Goal: Navigation & Orientation: Find specific page/section

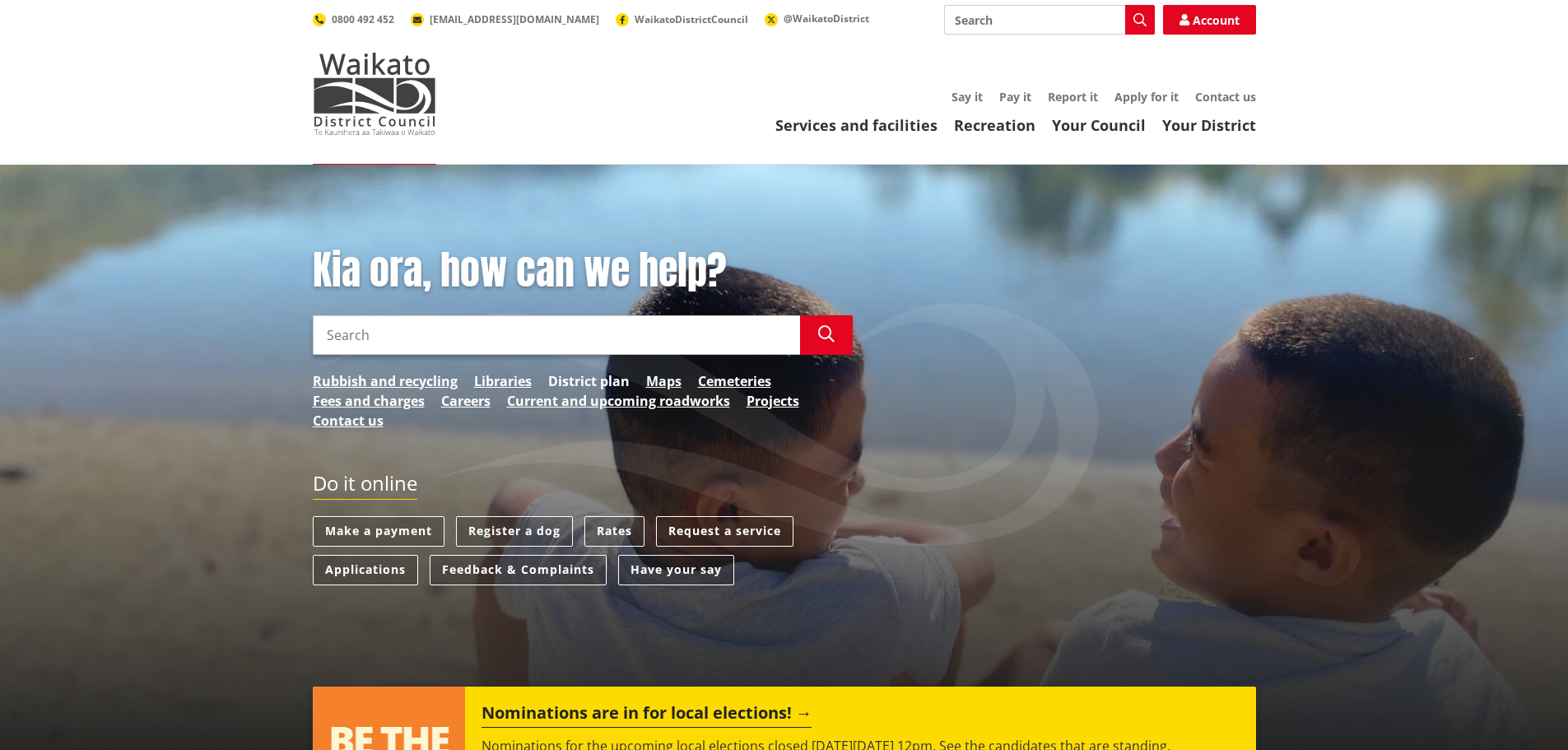
click at [586, 380] on link "District plan" at bounding box center [588, 381] width 81 height 20
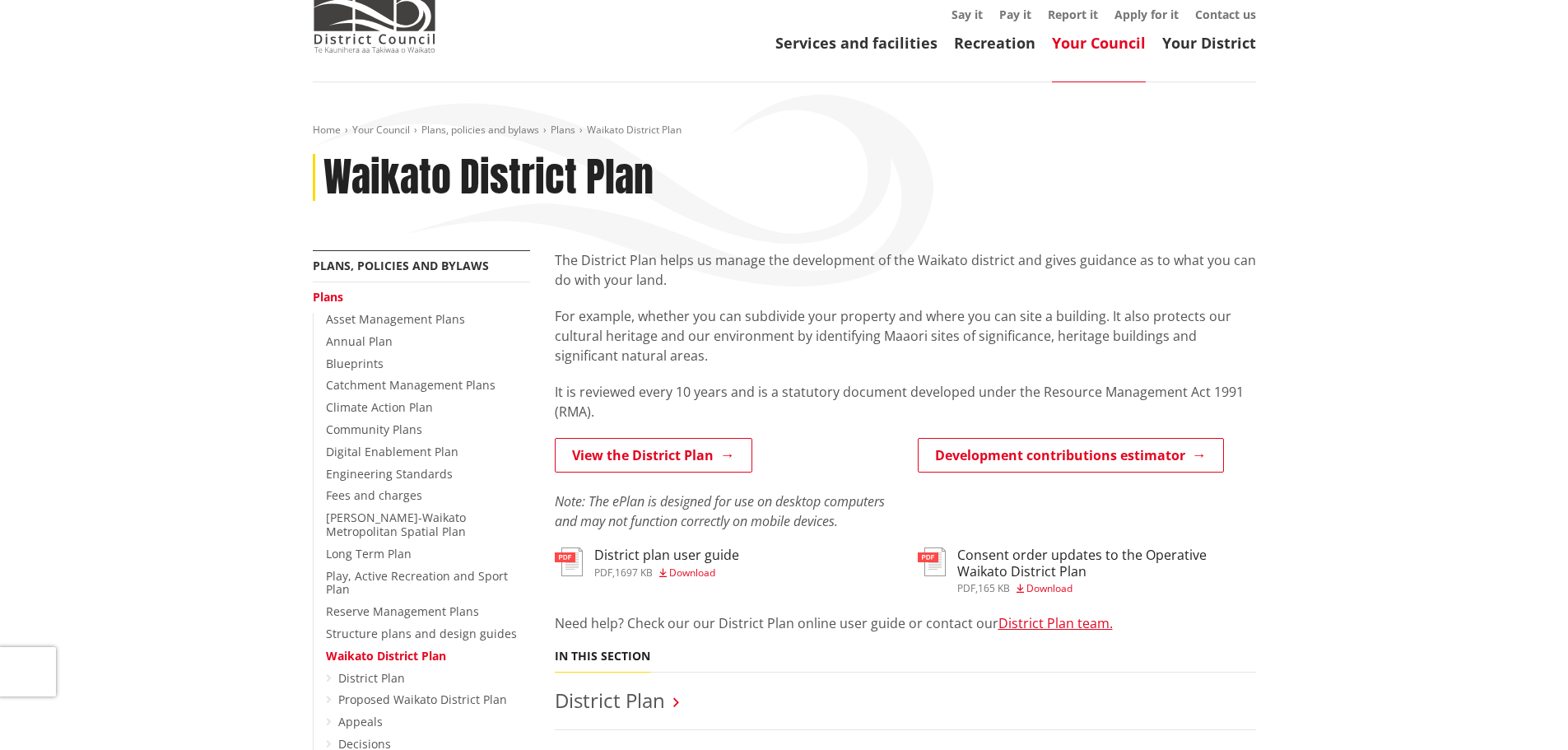
scroll to position [165, 0]
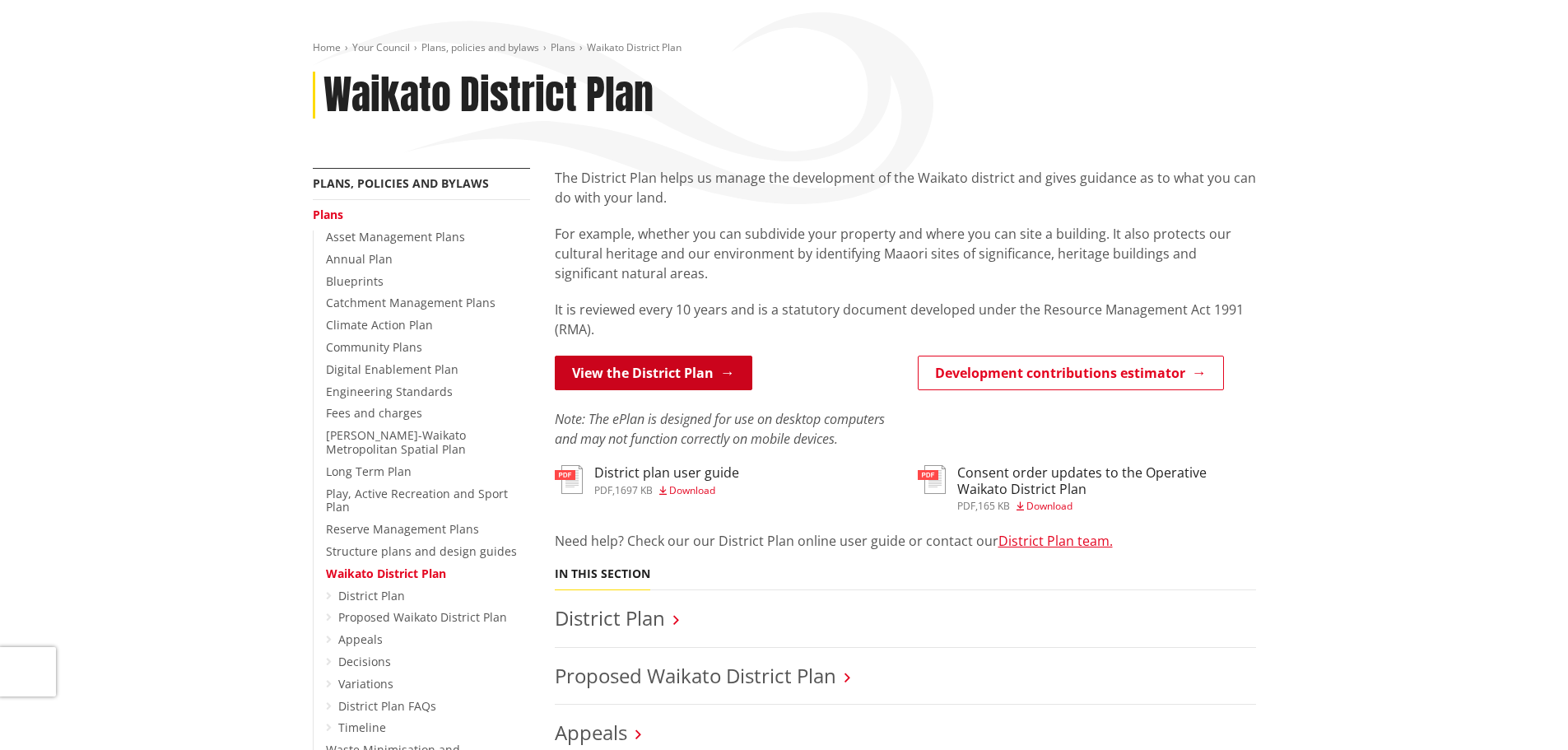
click at [645, 371] on link "View the District Plan" at bounding box center [654, 373] width 197 height 34
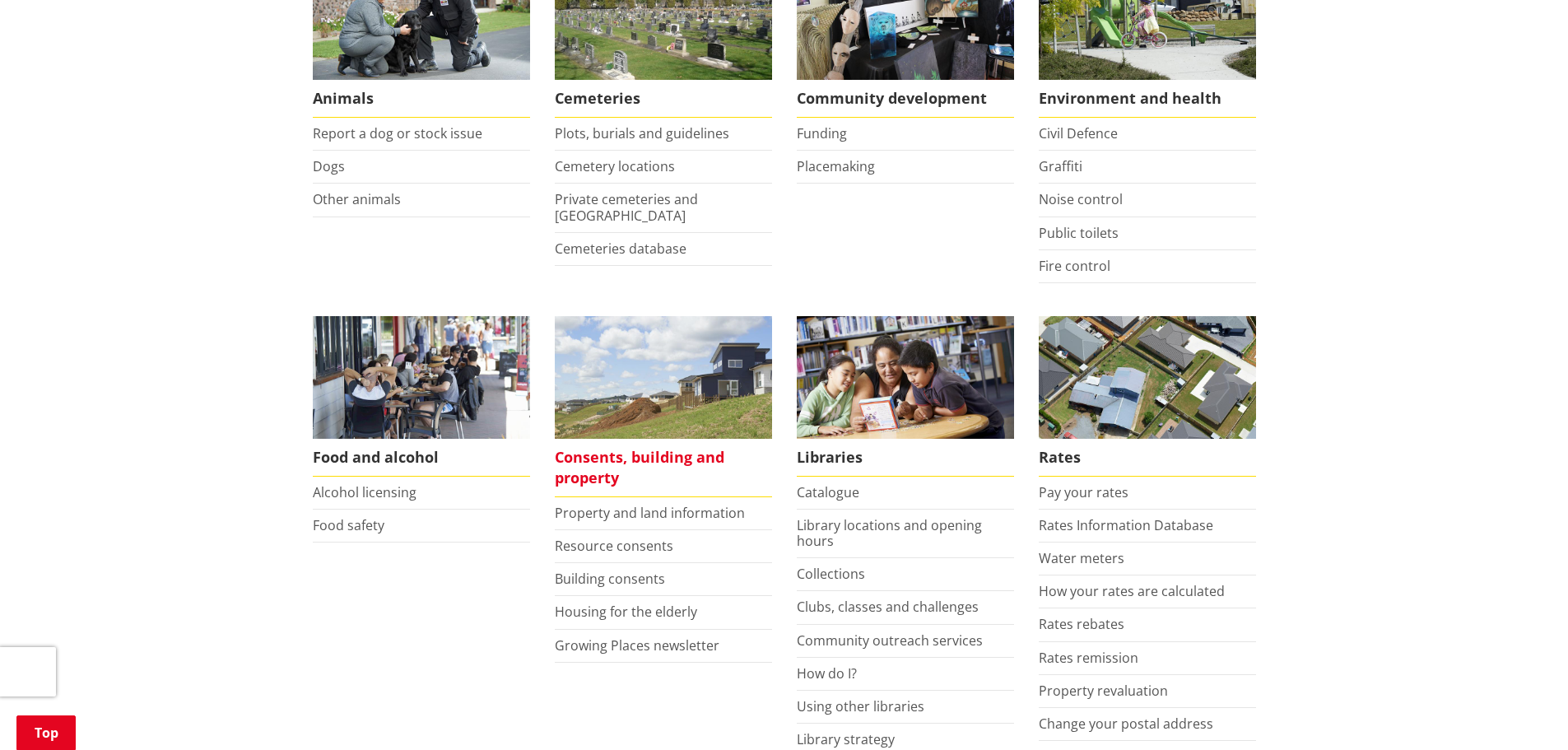
scroll to position [412, 0]
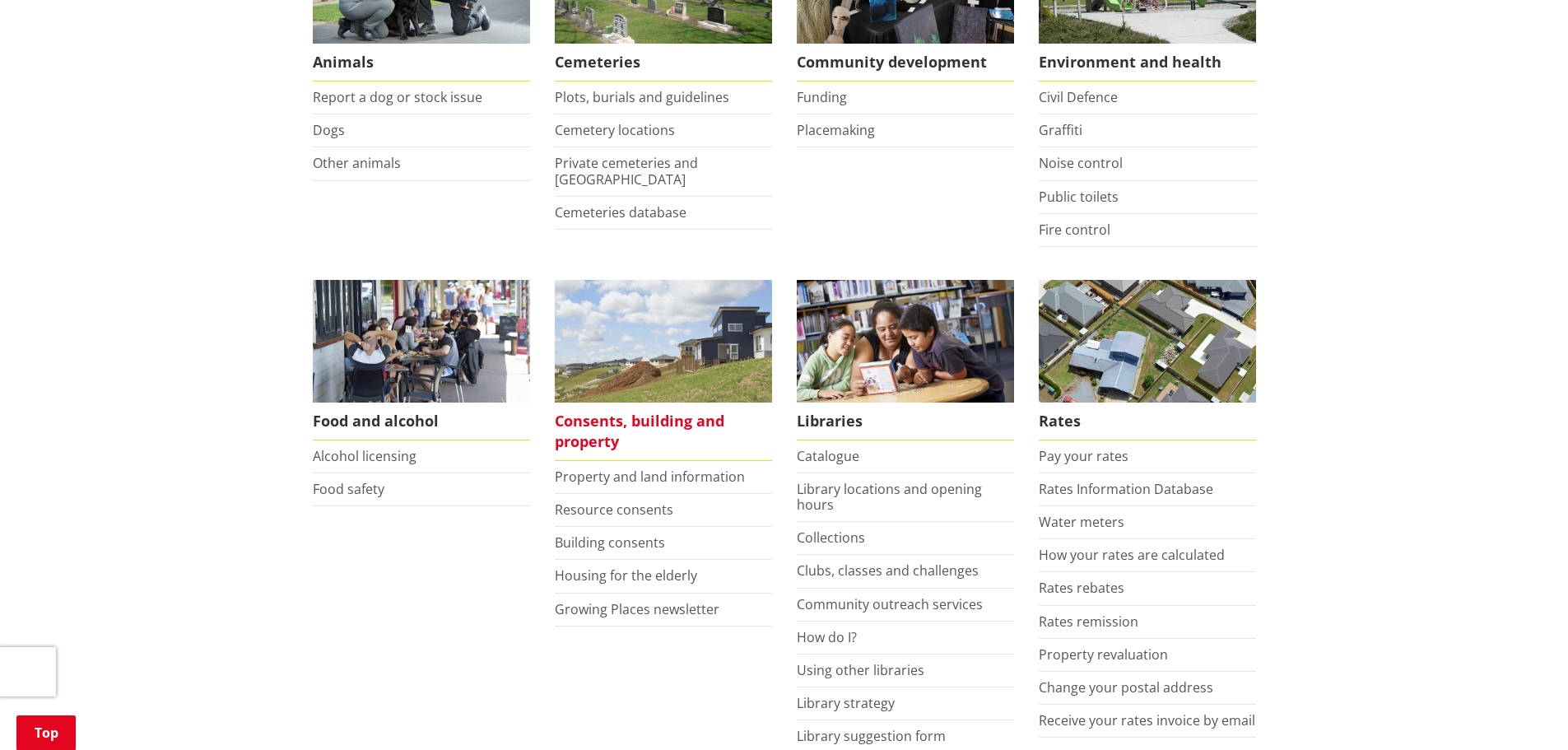
click at [592, 429] on span "Consents, building and property" at bounding box center [663, 431] width 217 height 59
